Goal: Transaction & Acquisition: Purchase product/service

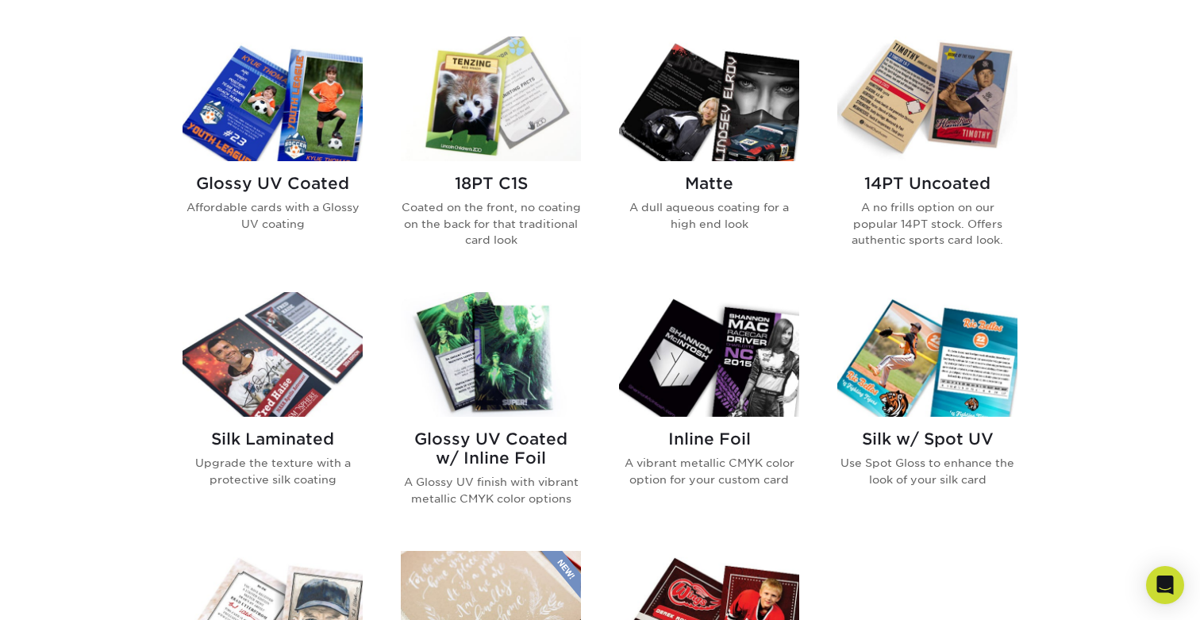
scroll to position [764, 0]
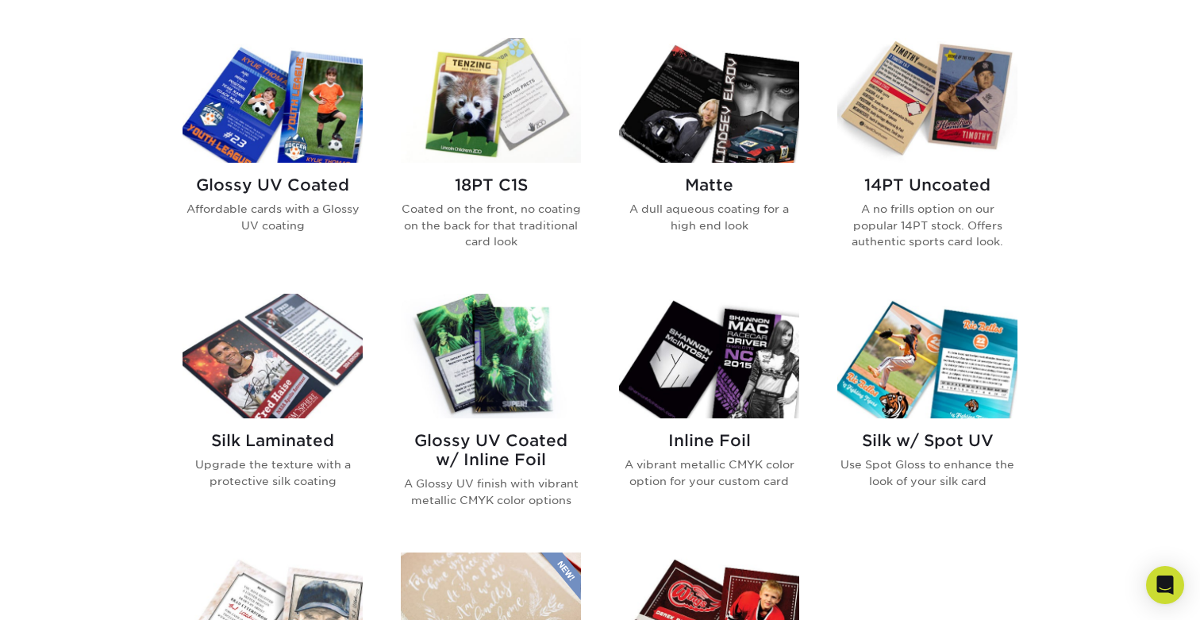
click at [282, 113] on img at bounding box center [273, 100] width 180 height 125
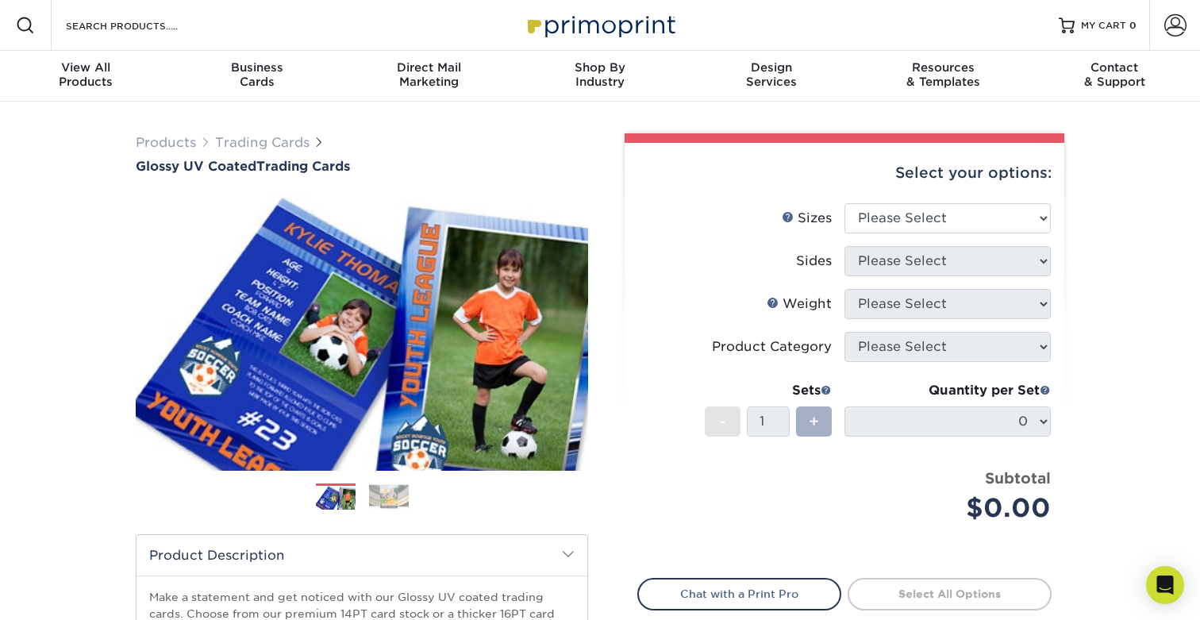
click at [806, 431] on div "+" at bounding box center [814, 421] width 36 height 30
click at [948, 216] on select "Please Select 2.5" x 3.5"" at bounding box center [947, 218] width 206 height 30
select select "2.50x3.50"
click at [844, 203] on select "Please Select 2.5" x 3.5"" at bounding box center [947, 218] width 206 height 30
click at [877, 248] on select "Please Select Print Both Sides Print Front Only" at bounding box center [947, 261] width 206 height 30
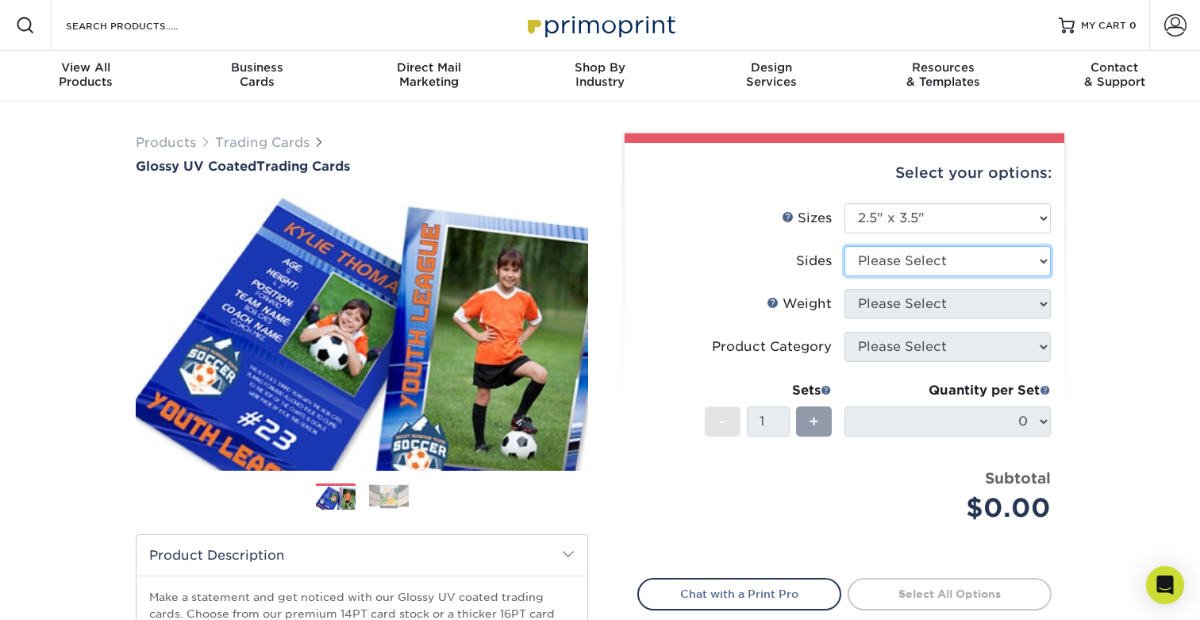
select select "13abbda7-1d64-4f25-8bb2-c179b224825d"
click at [844, 246] on select "Please Select Print Both Sides Print Front Only" at bounding box center [947, 261] width 206 height 30
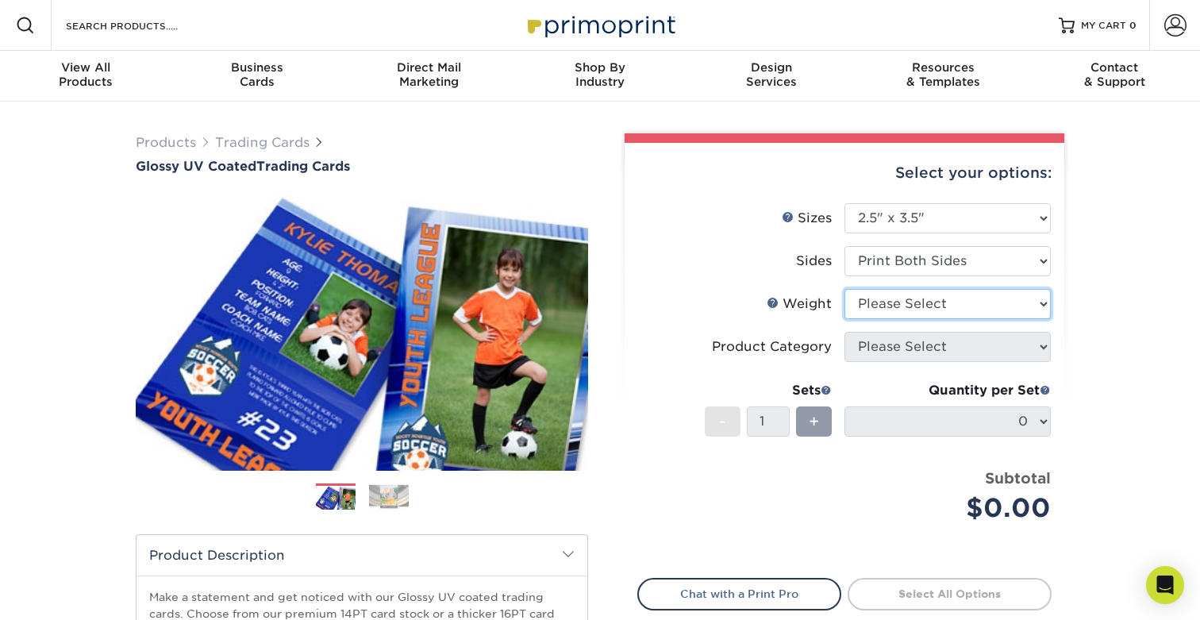
click at [850, 298] on select "Please Select 16PT 14PT 18PT C1S" at bounding box center [947, 304] width 206 height 30
select select "16PT"
click at [844, 289] on select "Please Select 16PT 14PT 18PT C1S" at bounding box center [947, 304] width 206 height 30
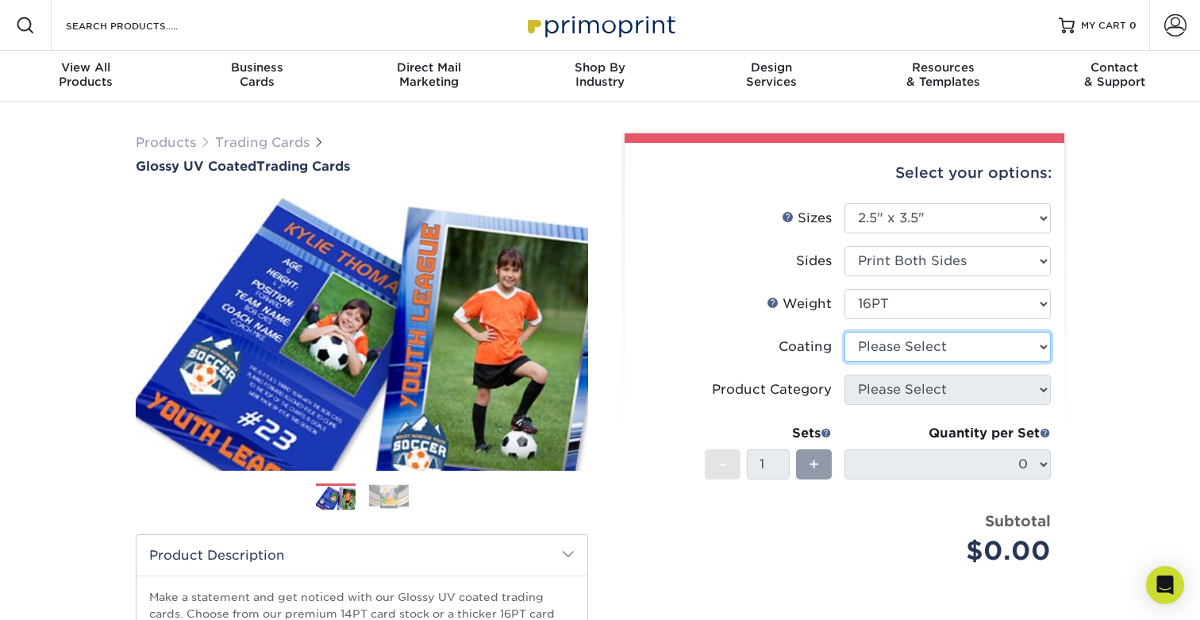
click at [872, 345] on select at bounding box center [947, 347] width 206 height 30
select select "ae367451-b2b8-45df-a344-0f05b6a12993"
click at [844, 332] on select at bounding box center [947, 347] width 206 height 30
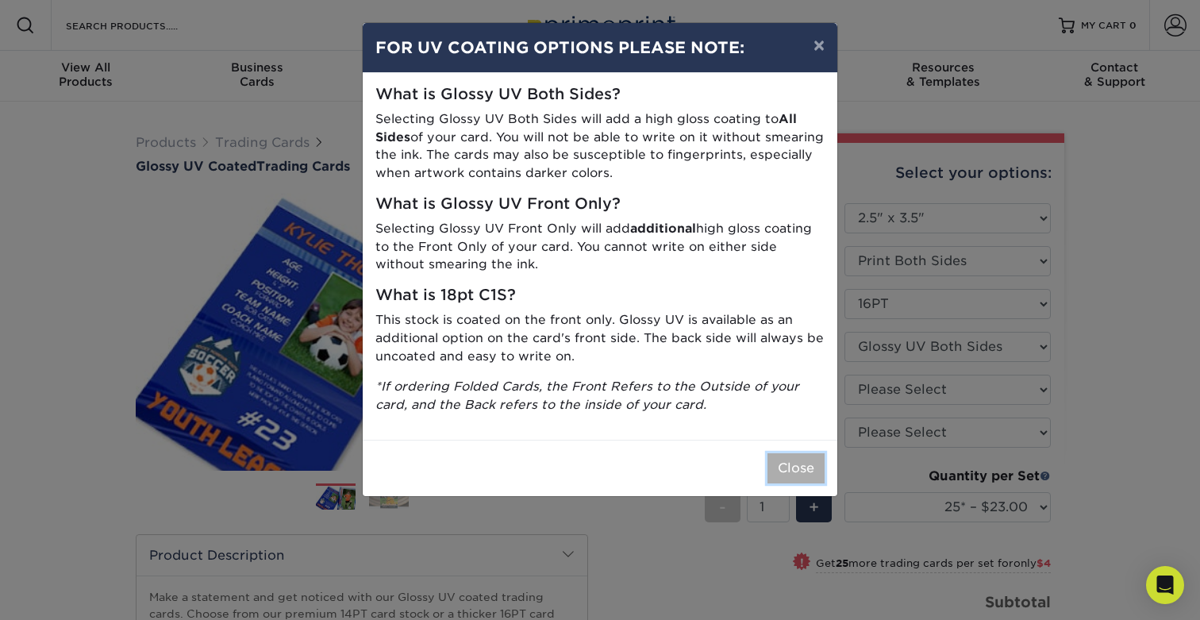
click at [804, 453] on button "Close" at bounding box center [795, 468] width 57 height 30
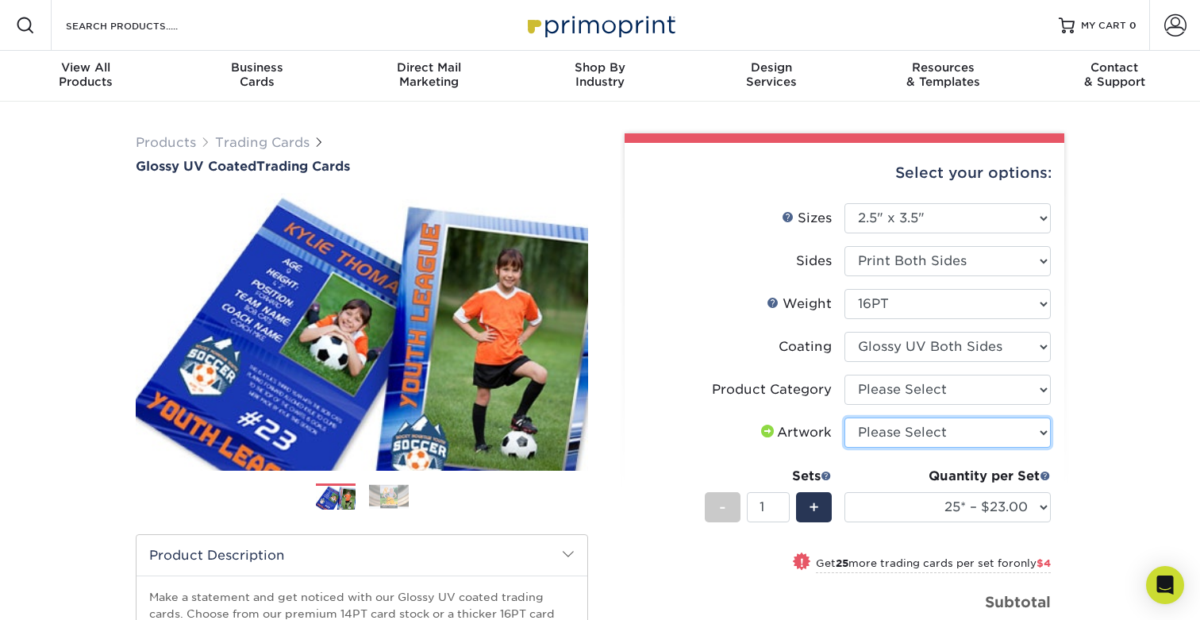
click at [875, 421] on select "Please Select I will upload files I need a design - $100" at bounding box center [947, 432] width 206 height 30
select select "upload"
click at [844, 417] on select "Please Select I will upload files I need a design - $100" at bounding box center [947, 432] width 206 height 30
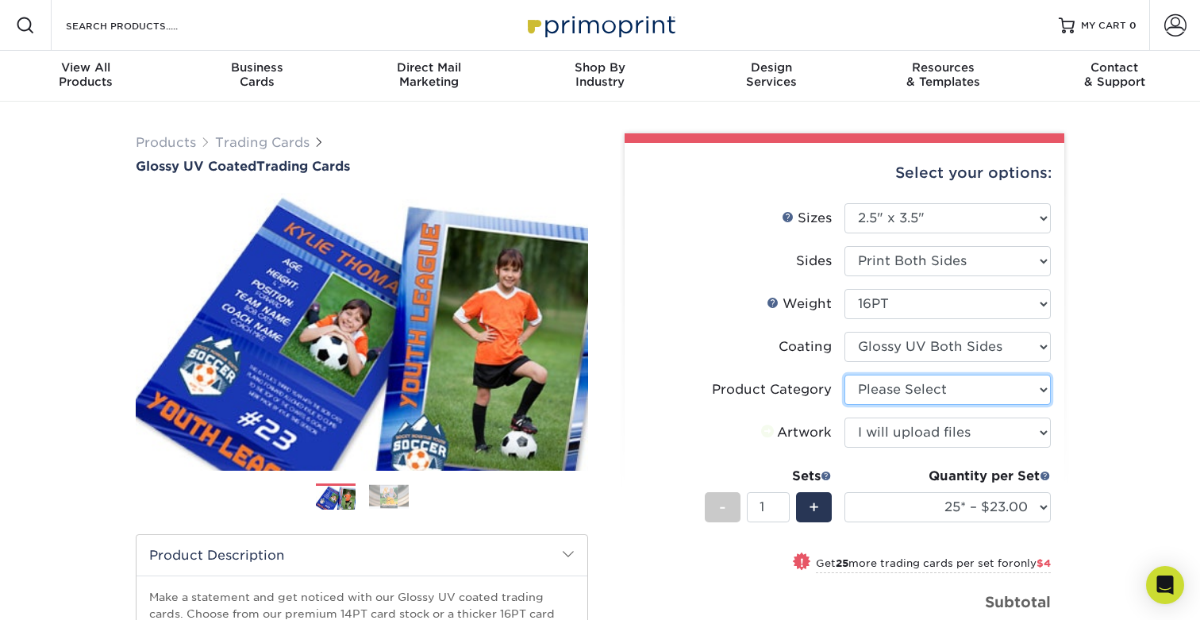
click at [873, 396] on select "Please Select Trading Cards" at bounding box center [947, 390] width 206 height 30
select select "c2f9bce9-36c2-409d-b101-c29d9d031e18"
click at [844, 375] on select "Please Select Trading Cards" at bounding box center [947, 390] width 206 height 30
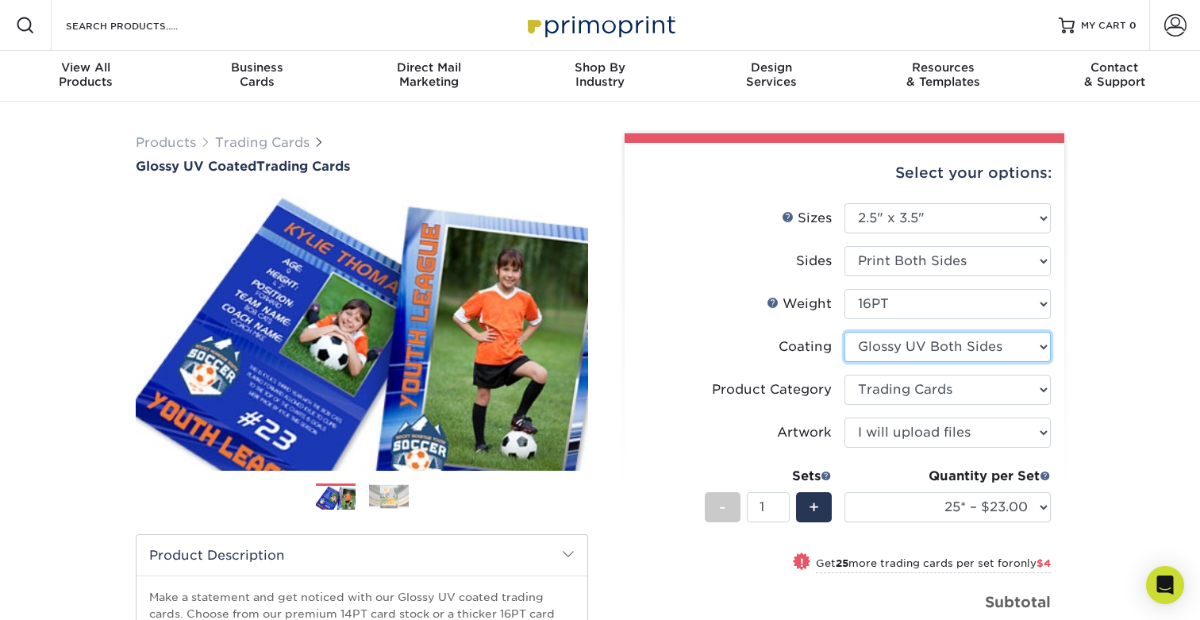
click at [886, 357] on select at bounding box center [947, 347] width 206 height 30
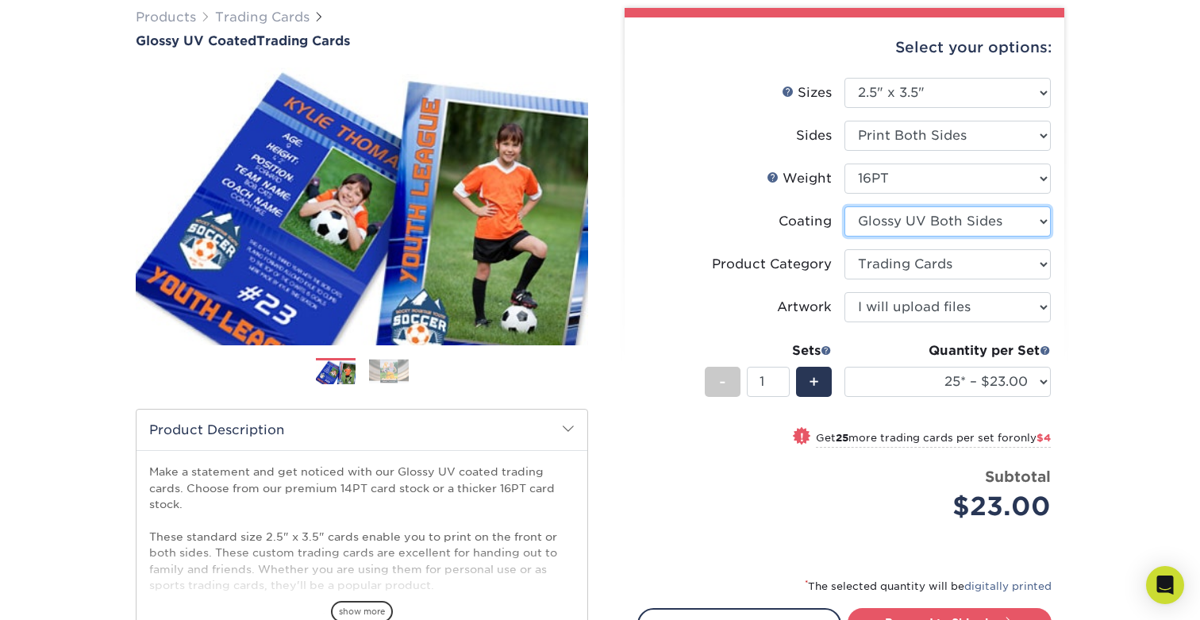
scroll to position [130, 0]
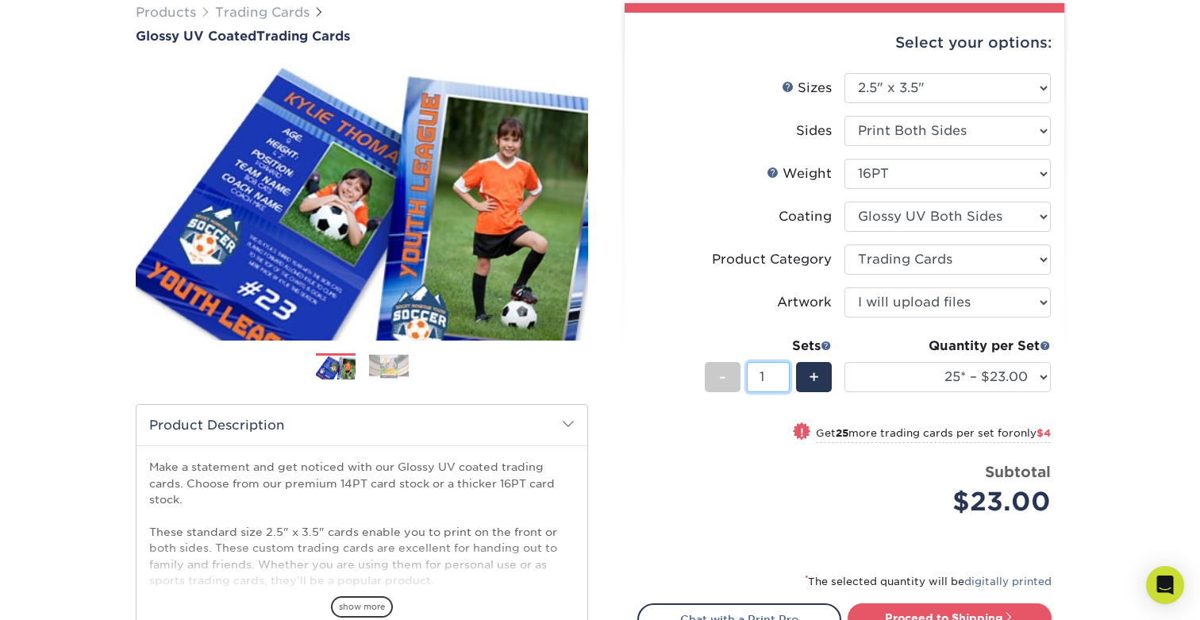
click at [773, 376] on input "1" at bounding box center [768, 377] width 42 height 30
drag, startPoint x: 767, startPoint y: 374, endPoint x: 721, endPoint y: 371, distance: 46.1
click at [722, 371] on div "- 1 +" at bounding box center [768, 380] width 127 height 36
type input "40"
